Goal: Information Seeking & Learning: Learn about a topic

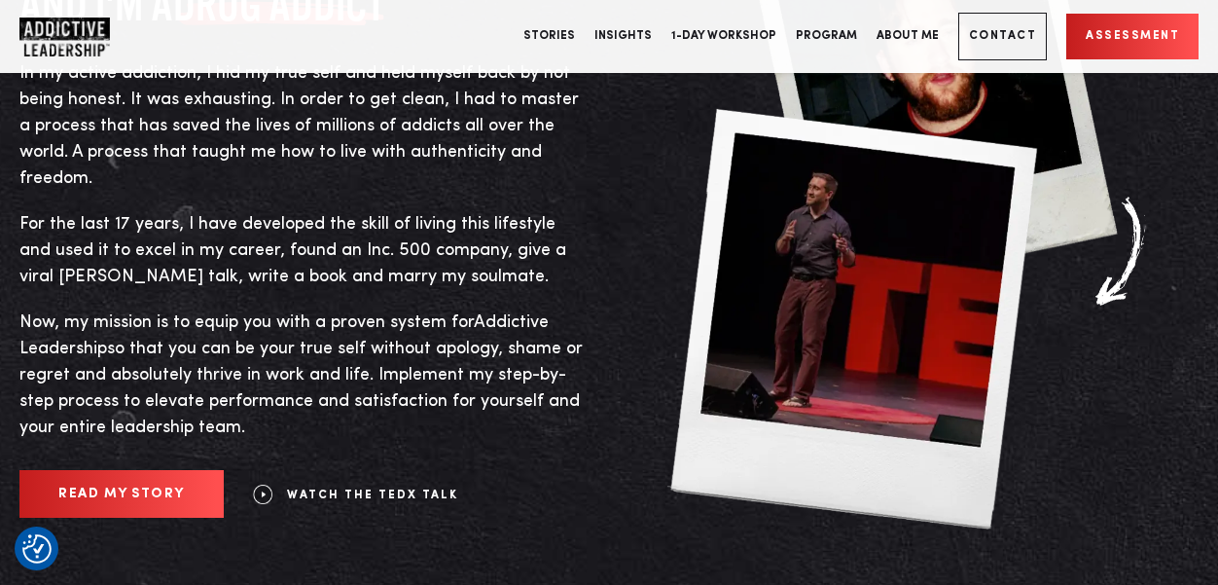
scroll to position [891, 0]
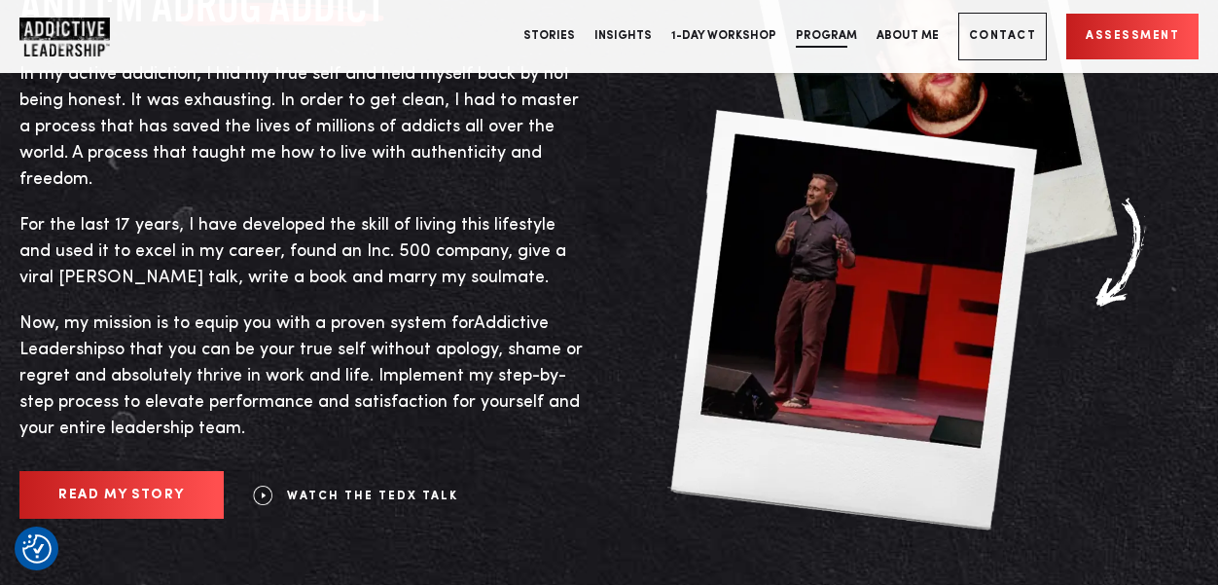
click at [857, 36] on link "Program" at bounding box center [826, 36] width 81 height 73
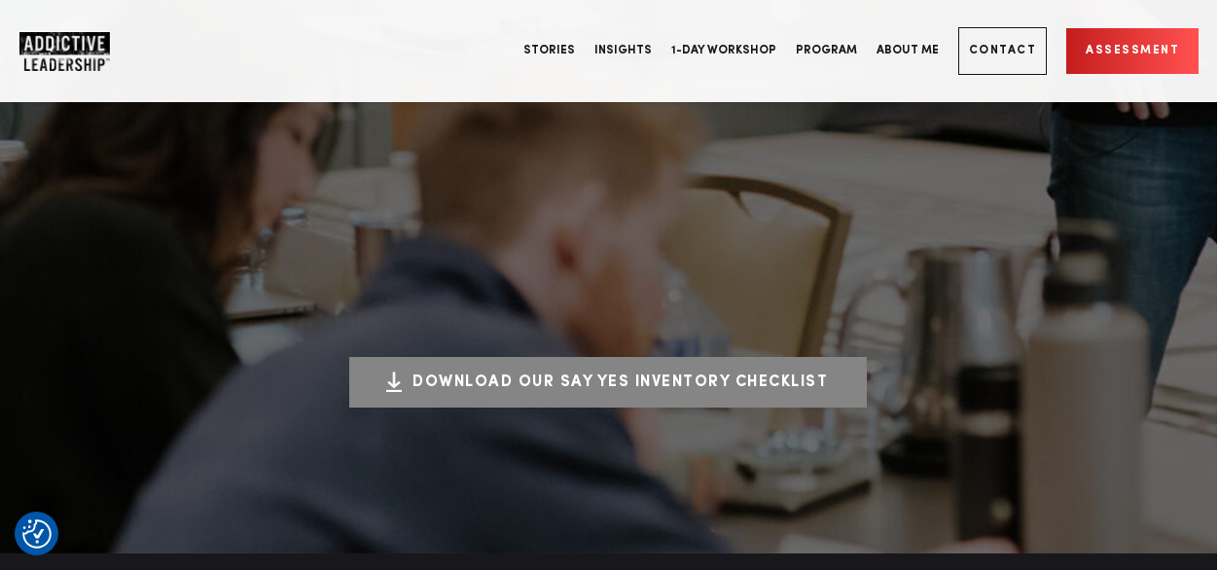
scroll to position [876, 0]
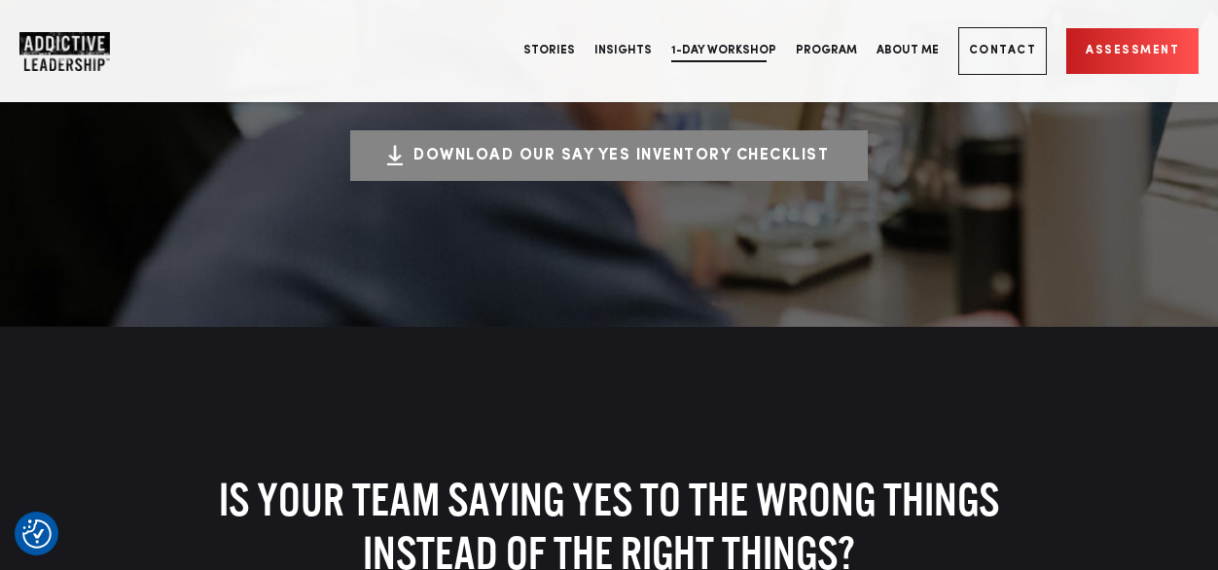
click at [726, 61] on link "1-Day Workshop" at bounding box center [723, 51] width 124 height 73
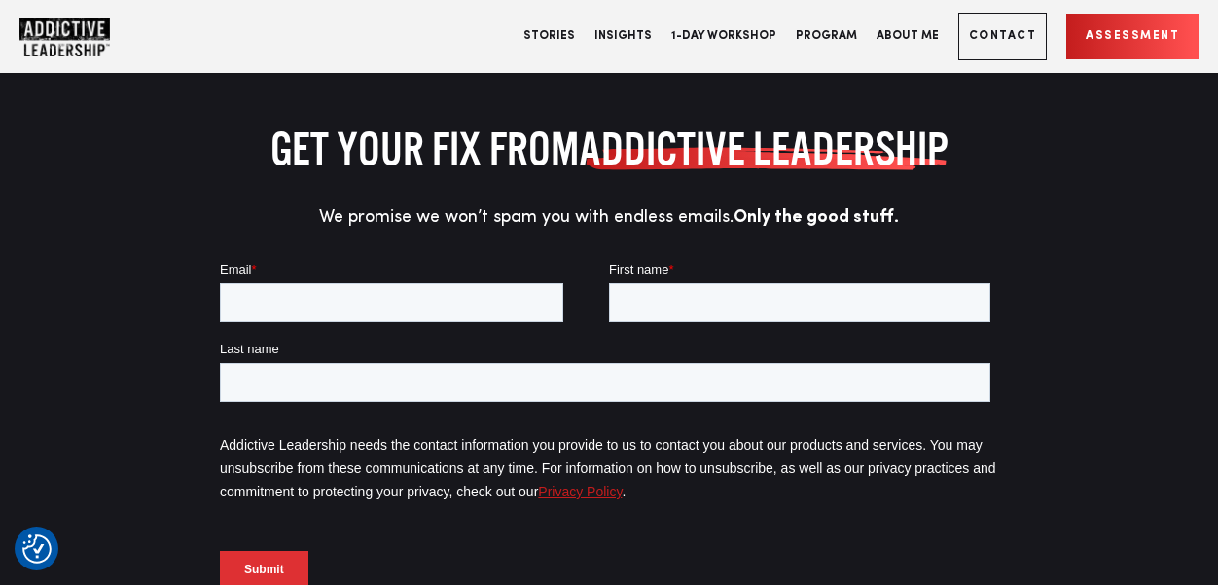
scroll to position [6963, 0]
